Goal: Task Accomplishment & Management: Use online tool/utility

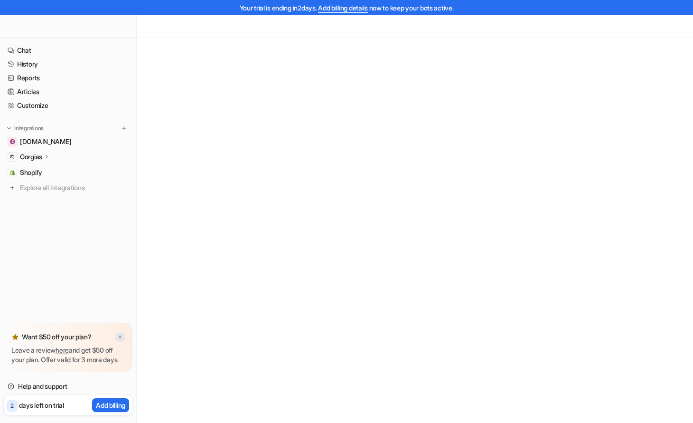
click at [122, 329] on div "Want $50 off your plan? Leave a review here and get $50 off your plan. Offer va…" at bounding box center [68, 346] width 129 height 49
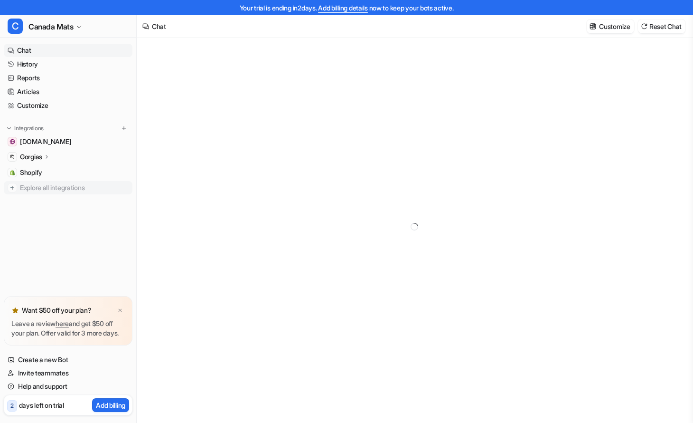
type textarea "**********"
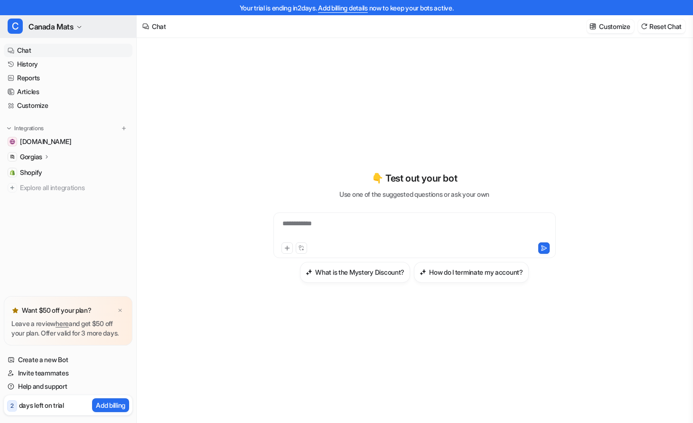
click at [84, 28] on button "C Canada Mats" at bounding box center [68, 26] width 136 height 23
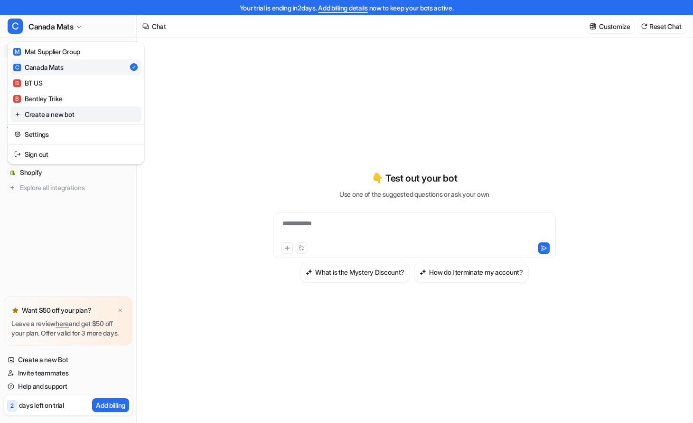
click at [74, 114] on link "Create a new bot" at bounding box center [75, 114] width 131 height 16
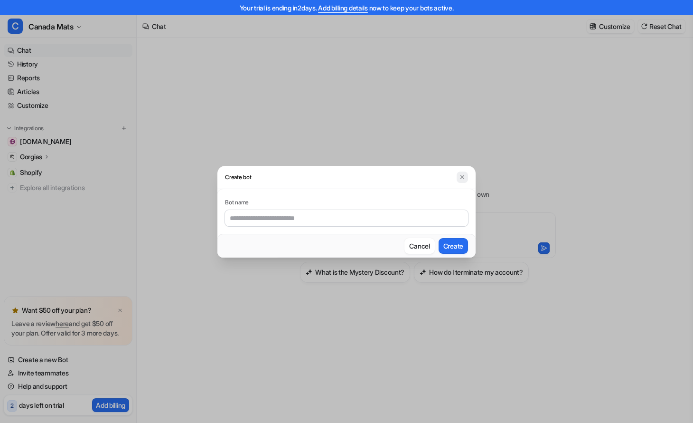
click at [461, 177] on img at bounding box center [462, 176] width 7 height 7
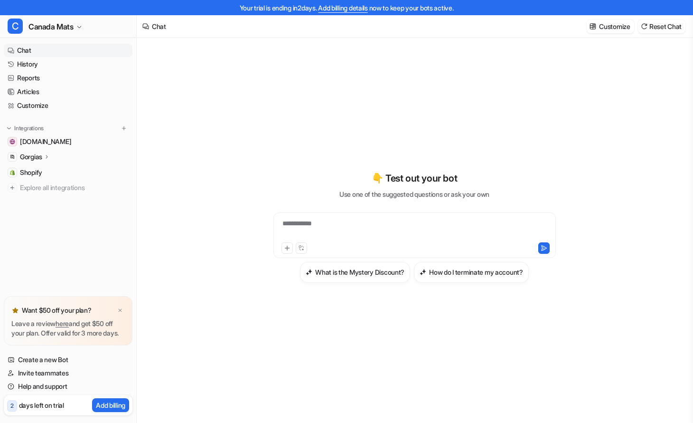
click at [122, 239] on nav "Chat History Reports Articles Customize Integrations canadamats.ca Gorgias Over…" at bounding box center [68, 168] width 136 height 256
click at [81, 30] on button "C Canada Mats" at bounding box center [68, 26] width 136 height 23
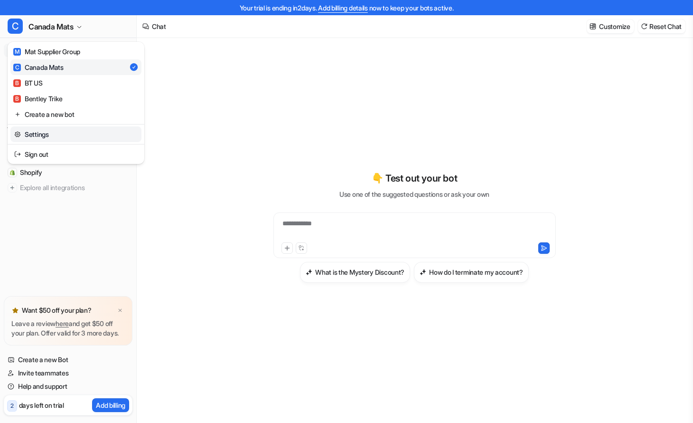
click at [50, 129] on link "Settings" at bounding box center [75, 134] width 131 height 16
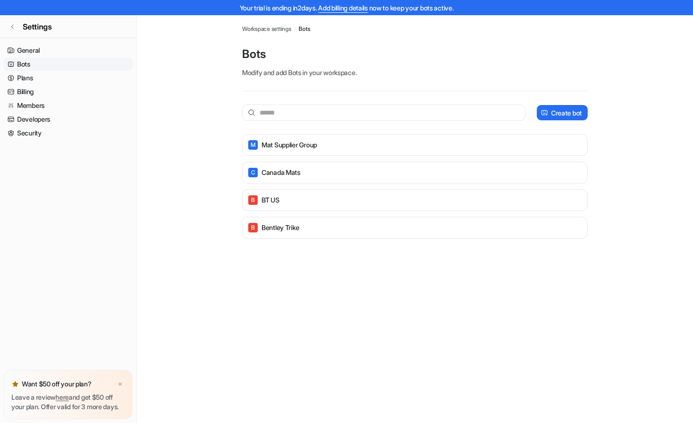
click at [279, 30] on span "Workspace settings" at bounding box center [266, 29] width 49 height 9
click at [40, 54] on link "General" at bounding box center [68, 50] width 129 height 13
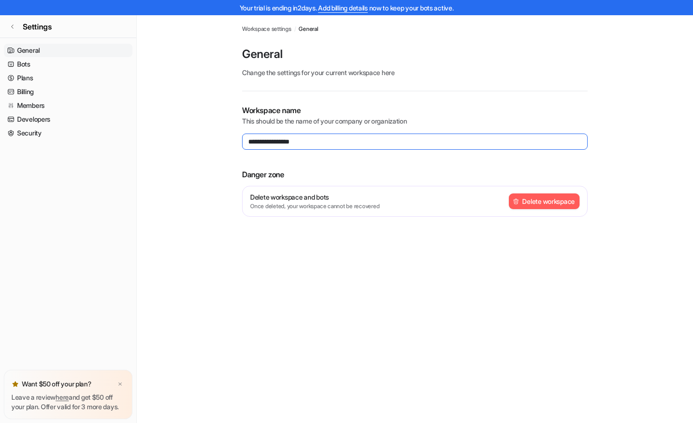
drag, startPoint x: 271, startPoint y: 142, endPoint x: 245, endPoint y: 139, distance: 25.8
click at [245, 140] on input "**********" at bounding box center [415, 141] width 346 height 16
type input "**********"
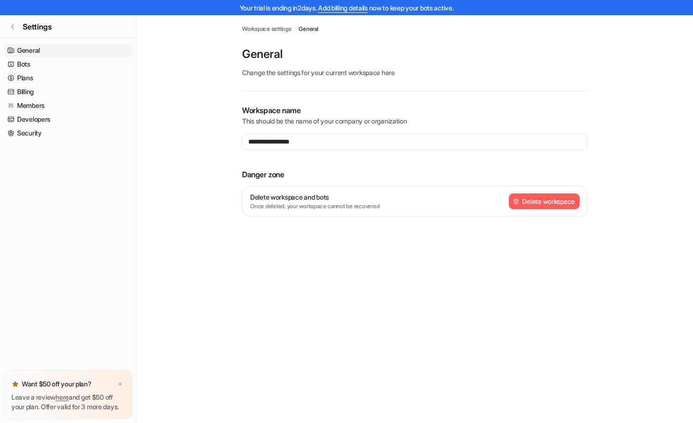
click at [410, 167] on div "**********" at bounding box center [415, 171] width 346 height 135
click at [50, 65] on link "Bots" at bounding box center [68, 63] width 129 height 13
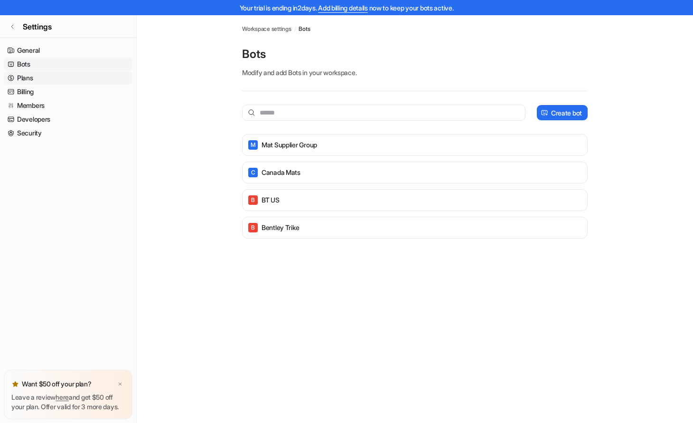
click at [49, 81] on link "Plans" at bounding box center [68, 77] width 129 height 13
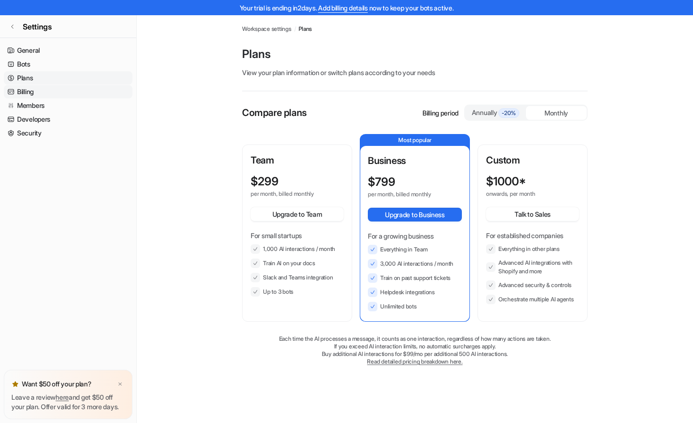
click at [43, 94] on link "Billing" at bounding box center [68, 91] width 129 height 13
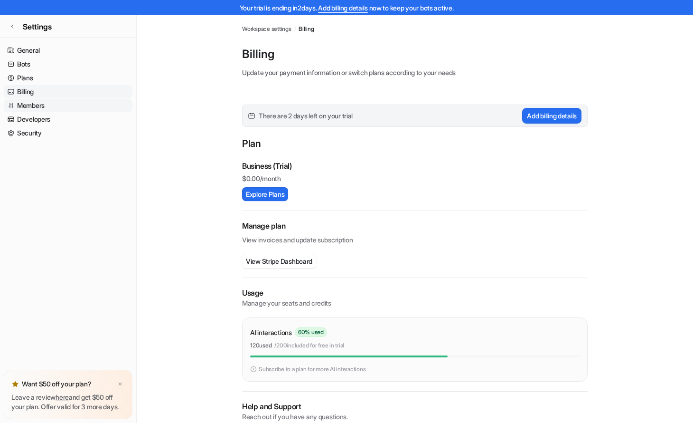
click at [48, 105] on link "Members" at bounding box center [68, 105] width 129 height 13
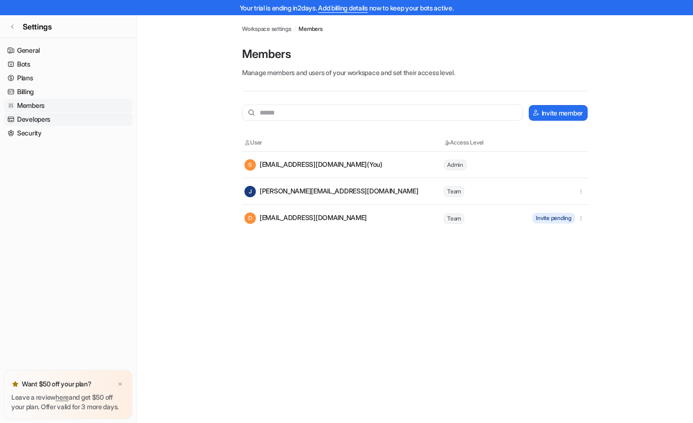
click at [53, 123] on link "Developers" at bounding box center [68, 119] width 129 height 13
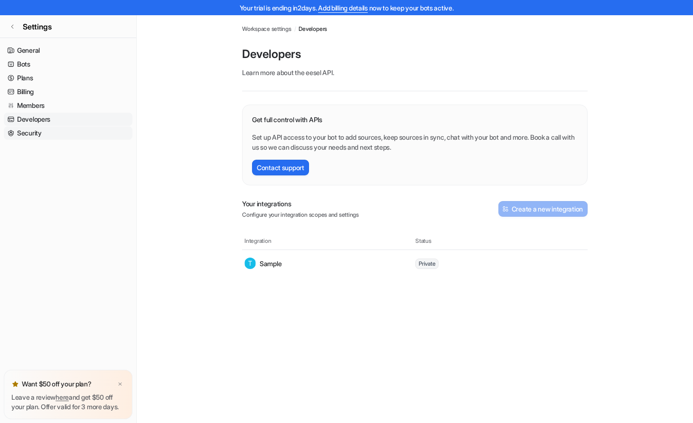
click at [71, 130] on link "Security" at bounding box center [68, 132] width 129 height 13
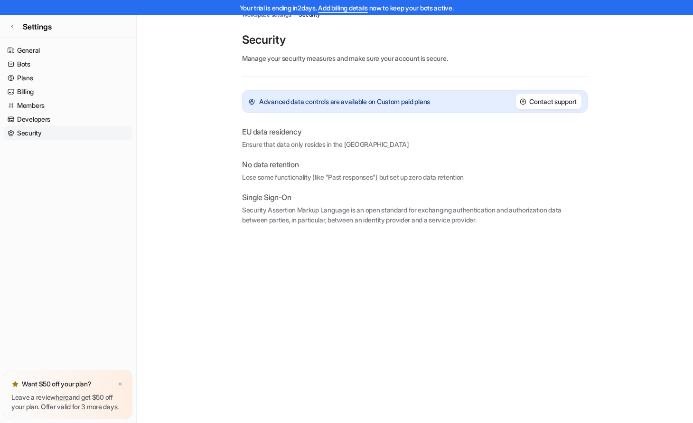
scroll to position [15, 0]
click at [12, 26] on icon at bounding box center [12, 27] width 6 height 6
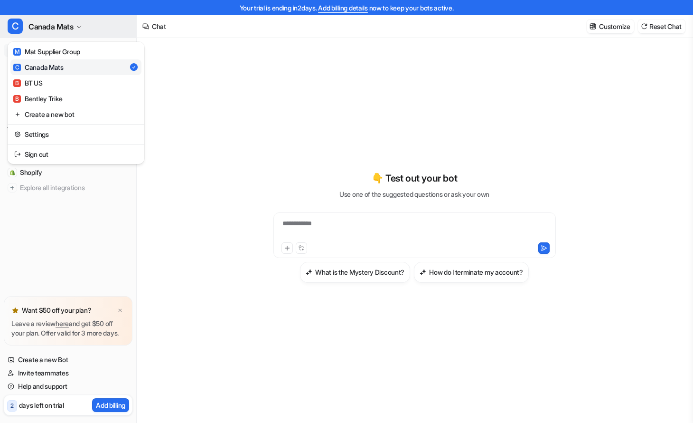
click at [80, 28] on icon "button" at bounding box center [79, 27] width 6 height 6
drag, startPoint x: 129, startPoint y: 210, endPoint x: 137, endPoint y: 208, distance: 7.8
click at [129, 210] on div "C Canada Mats M Mat Supplier Group C Canada Mats B BT US B Bentley Trike Create…" at bounding box center [68, 218] width 137 height 407
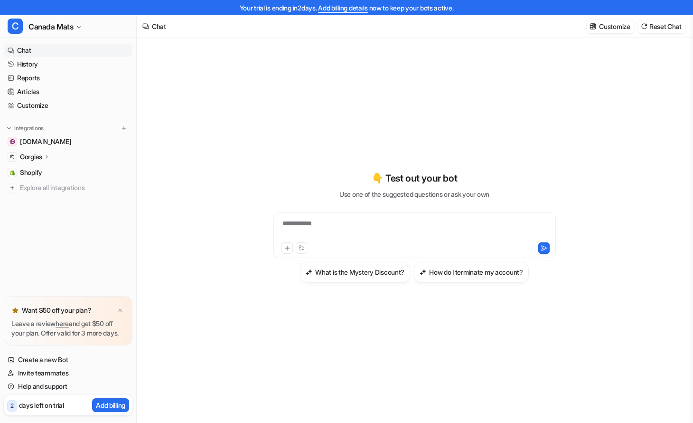
click at [47, 155] on icon at bounding box center [47, 156] width 2 height 3
click at [35, 88] on link "Articles" at bounding box center [68, 91] width 129 height 13
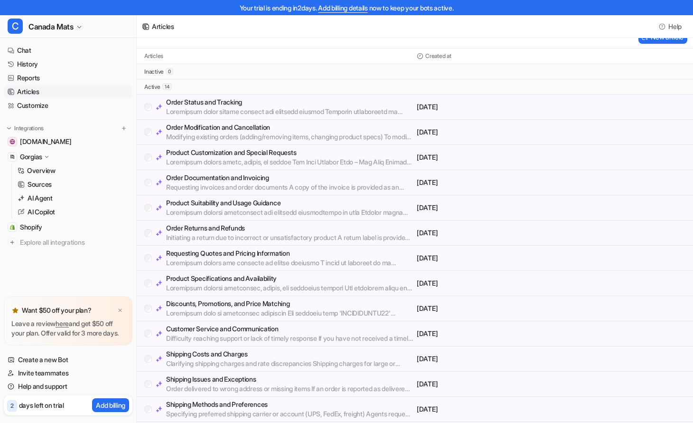
scroll to position [37, 0]
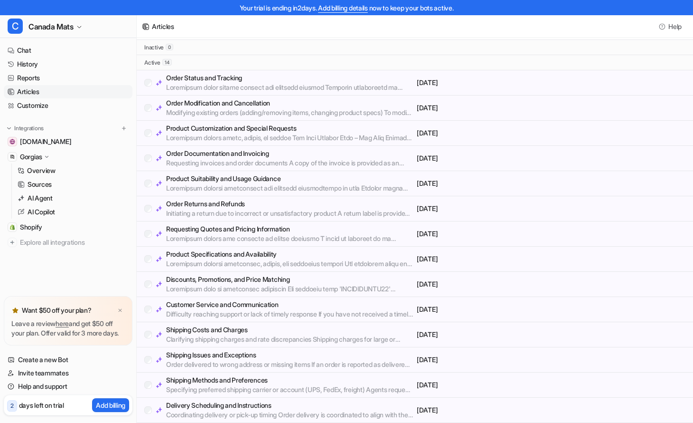
click at [247, 76] on p "Order Status and Tracking" at bounding box center [289, 77] width 247 height 9
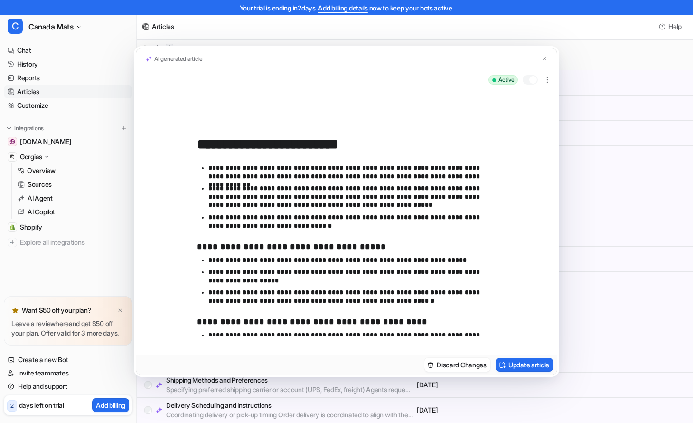
scroll to position [0, 0]
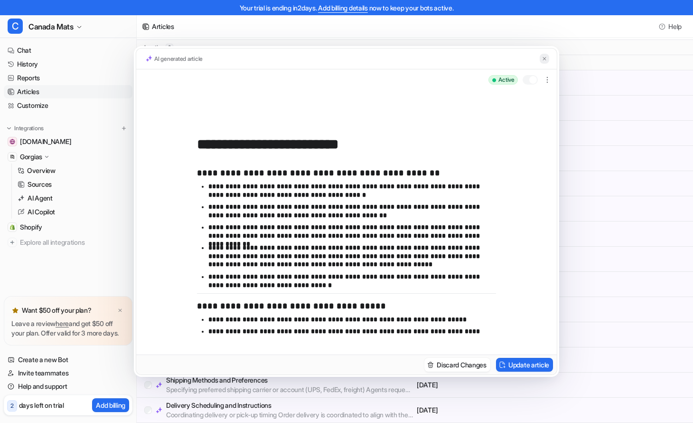
click at [545, 60] on img at bounding box center [545, 59] width 6 height 6
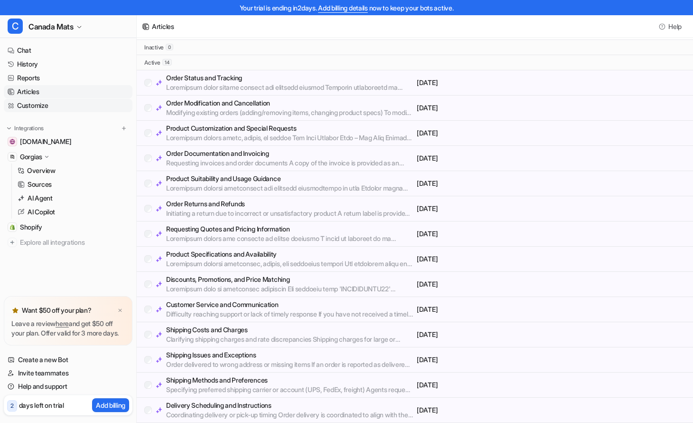
click at [45, 105] on link "Customize" at bounding box center [68, 105] width 129 height 13
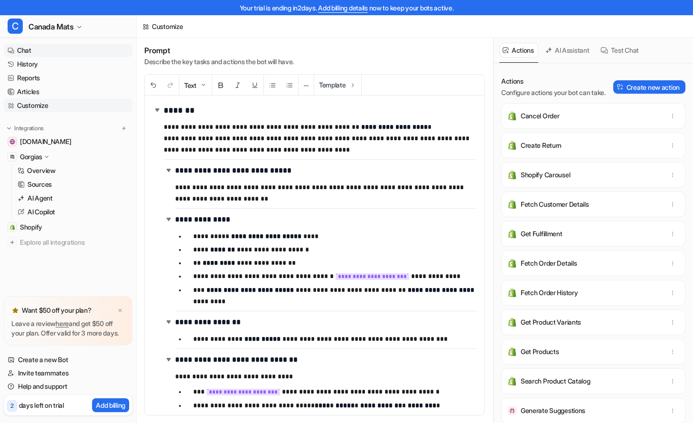
click at [24, 50] on link "Chat" at bounding box center [68, 50] width 129 height 13
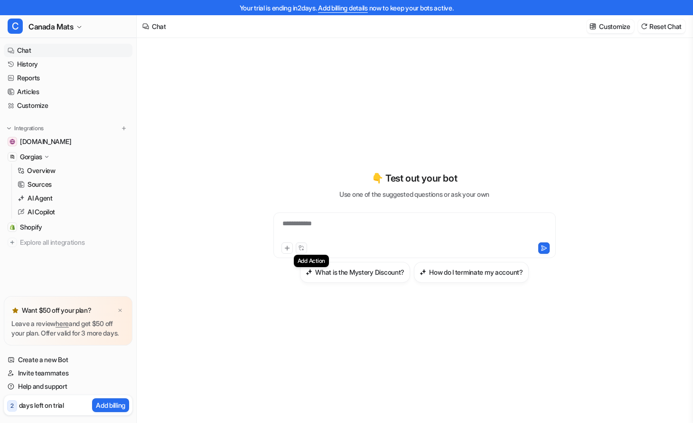
click at [301, 247] on icon at bounding box center [300, 247] width 2 height 2
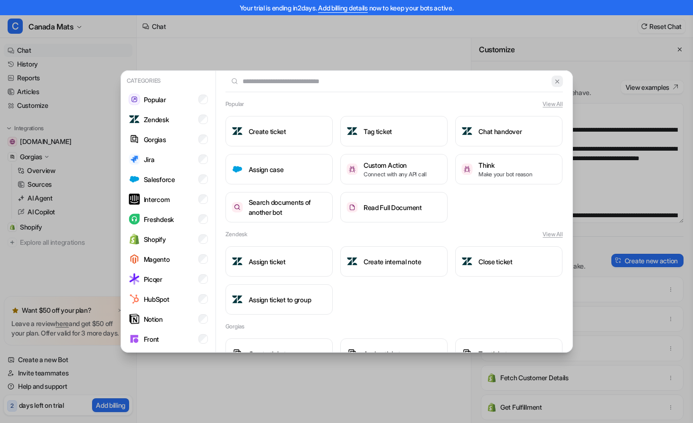
click at [558, 84] on img at bounding box center [557, 81] width 7 height 7
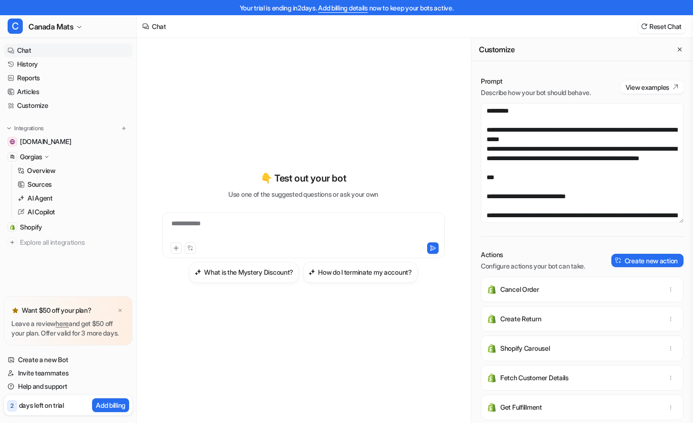
scroll to position [2, 0]
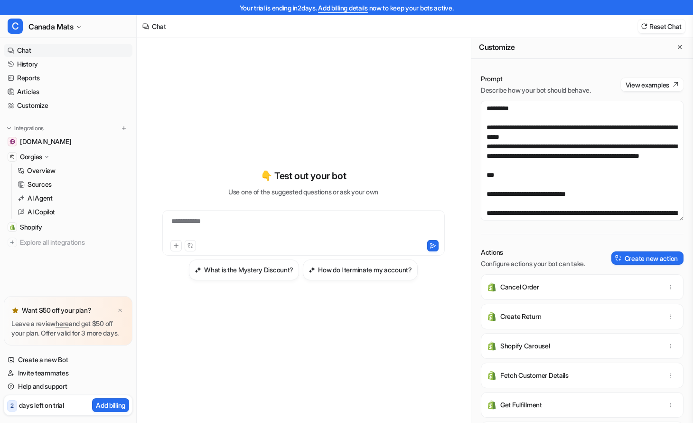
click at [683, 49] on button "Close flyout" at bounding box center [679, 46] width 11 height 11
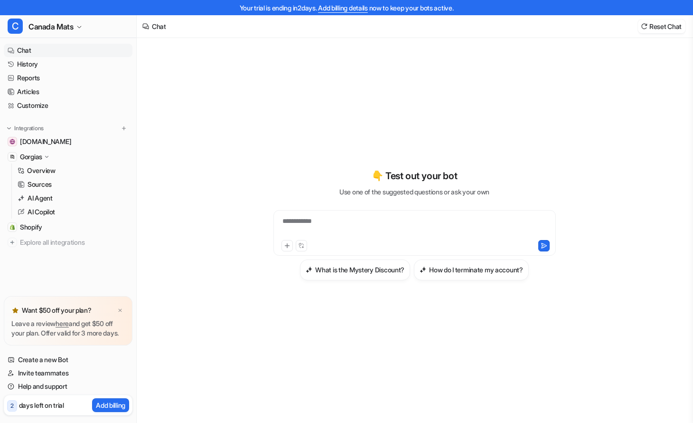
scroll to position [5, 0]
click at [82, 28] on icon "button" at bounding box center [79, 27] width 6 height 6
click at [77, 27] on icon "button" at bounding box center [79, 27] width 6 height 6
click at [387, 221] on div "**********" at bounding box center [415, 225] width 278 height 22
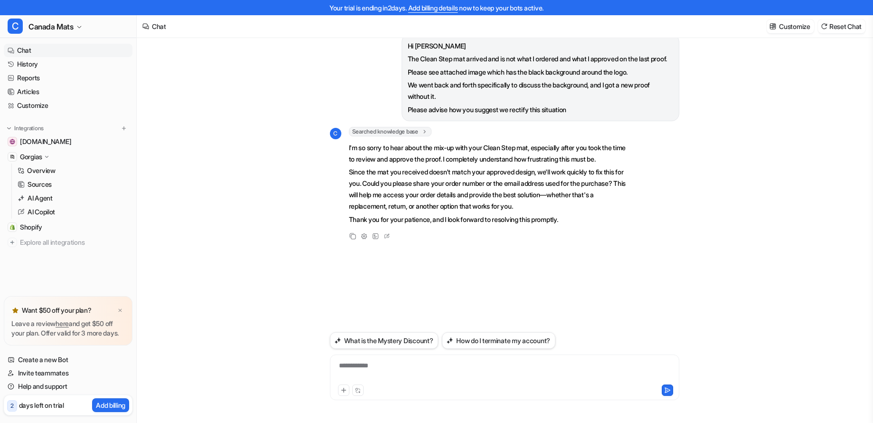
scroll to position [0, 0]
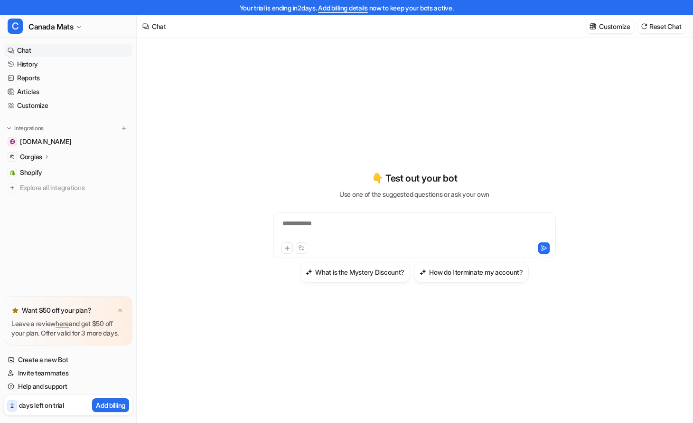
scroll to position [3, 0]
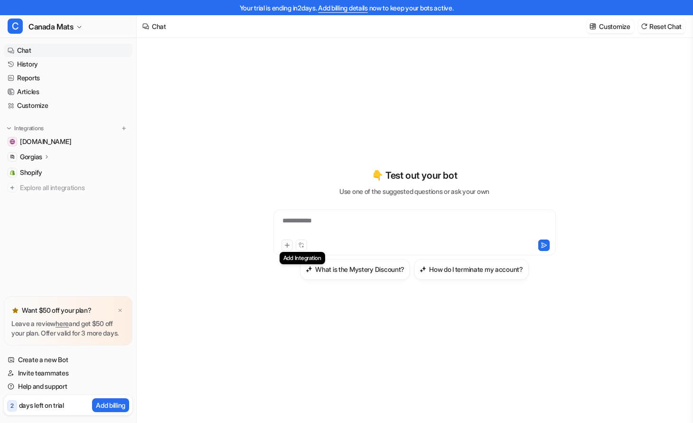
click at [288, 242] on icon at bounding box center [287, 245] width 7 height 7
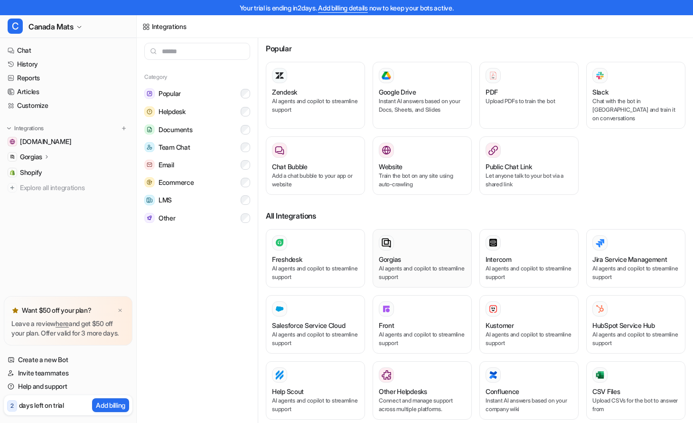
click at [426, 242] on div "Gorgias AI agents and copilot to streamline support" at bounding box center [422, 258] width 87 height 46
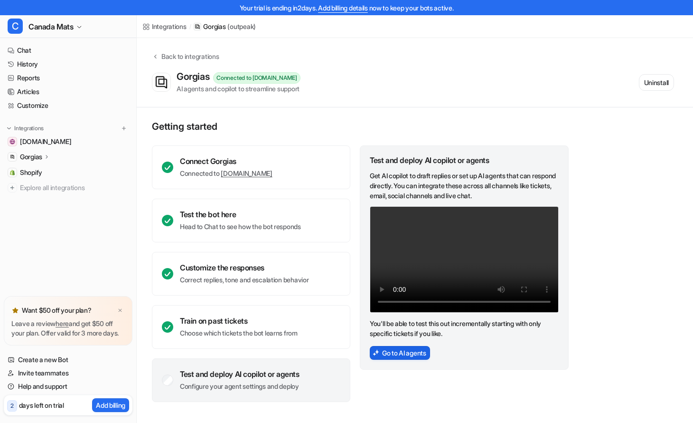
click at [402, 350] on button "Go to AI agents" at bounding box center [400, 353] width 60 height 14
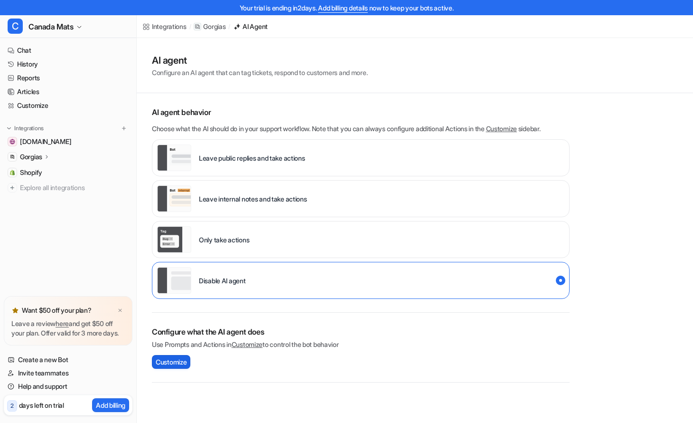
click at [170, 362] on span "Customize" at bounding box center [171, 362] width 31 height 10
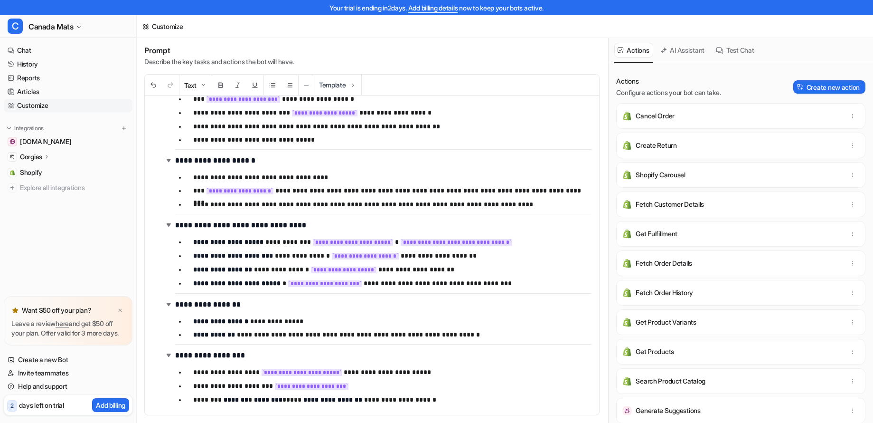
scroll to position [681, 0]
